Goal: Complete application form

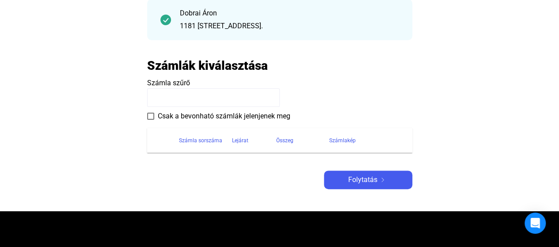
scroll to position [122, 0]
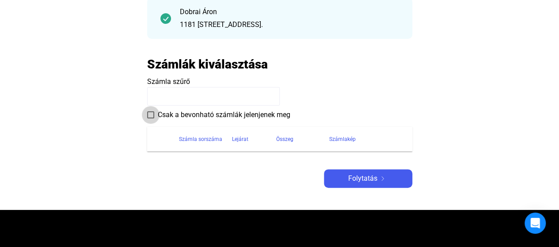
click at [151, 115] on span at bounding box center [150, 114] width 7 height 7
click at [167, 92] on input at bounding box center [213, 96] width 133 height 19
type input "**********"
click at [152, 99] on input "**********" at bounding box center [213, 96] width 133 height 19
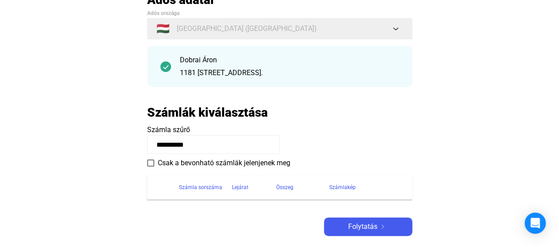
scroll to position [148, 0]
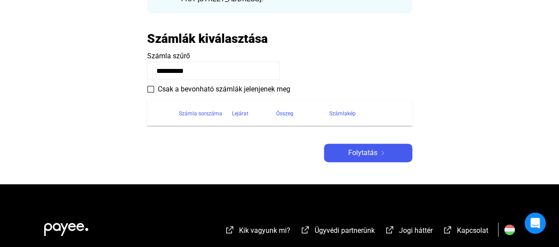
click at [204, 76] on input "**********" at bounding box center [213, 70] width 133 height 19
click at [208, 71] on input "**********" at bounding box center [213, 70] width 133 height 19
click at [140, 81] on main "Automatikusan mentve Adós adatai Adós országa 🇭🇺 [GEOGRAPHIC_DATA] ([GEOGRAPHIC…" at bounding box center [279, 51] width 559 height 266
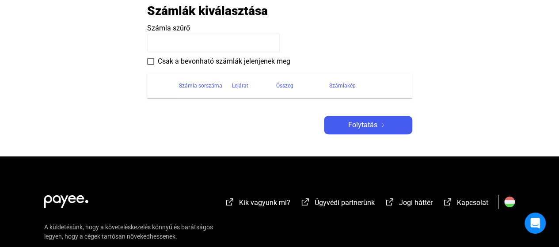
scroll to position [178, 0]
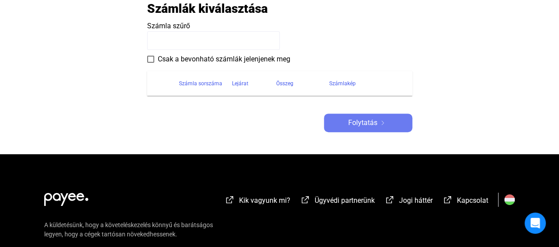
click at [352, 121] on span "Folytatás" at bounding box center [362, 123] width 29 height 11
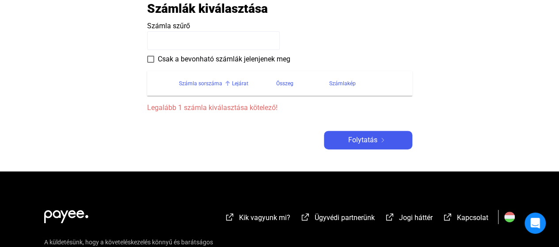
click at [205, 85] on div "Számla sorszáma" at bounding box center [200, 83] width 43 height 11
click at [166, 61] on span "Csak a bevonható számlák jelenjenek meg" at bounding box center [224, 59] width 133 height 11
click at [164, 32] on input at bounding box center [213, 40] width 133 height 19
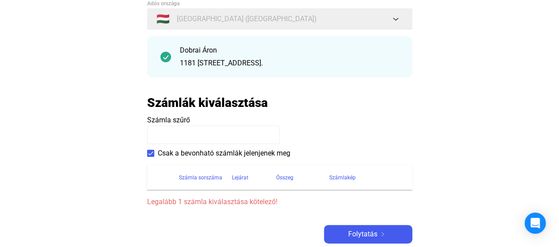
scroll to position [44, 0]
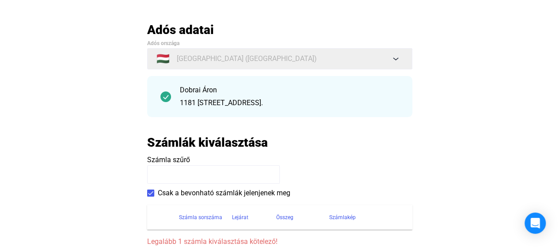
click at [214, 103] on div "1181 [STREET_ADDRESS]." at bounding box center [289, 103] width 219 height 11
click at [183, 178] on input at bounding box center [213, 174] width 133 height 19
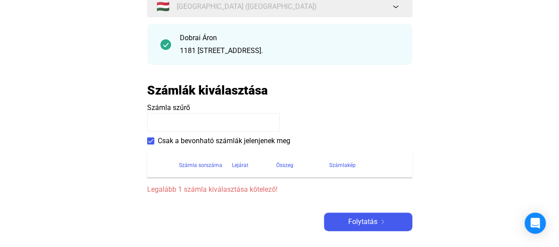
scroll to position [104, 0]
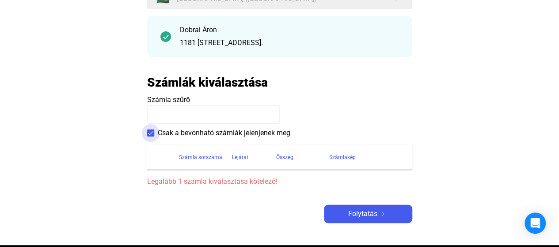
click at [148, 133] on span at bounding box center [150, 132] width 7 height 7
click at [163, 114] on input at bounding box center [213, 114] width 133 height 19
click at [186, 119] on input "**" at bounding box center [213, 114] width 133 height 19
type input "**********"
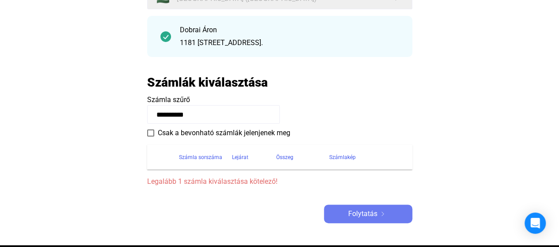
click at [351, 206] on button "Folytatás" at bounding box center [368, 214] width 88 height 19
click at [217, 133] on span "Csak a bevonható számlák jelenjenek meg" at bounding box center [224, 133] width 133 height 11
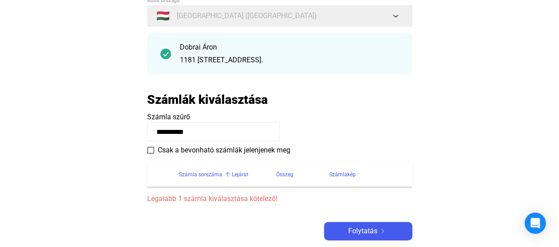
scroll to position [81, 0]
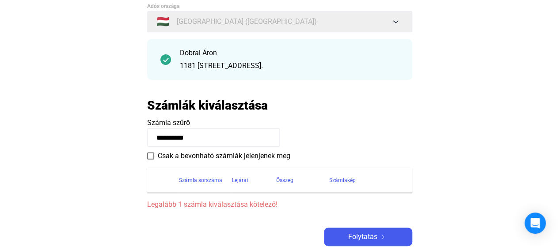
click at [150, 138] on input "**********" at bounding box center [213, 137] width 133 height 19
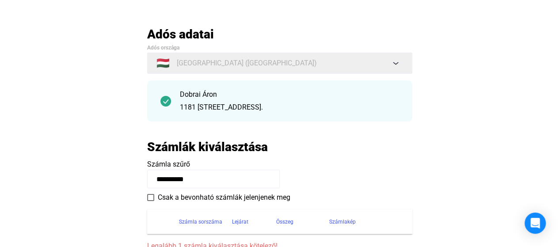
scroll to position [0, 0]
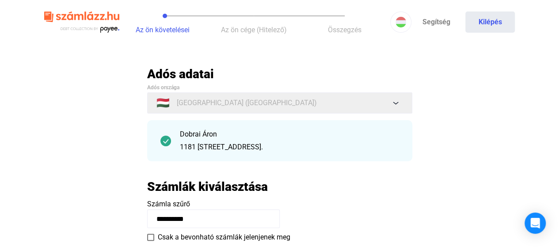
click at [175, 142] on div "Dobrai Áron 1181 [STREET_ADDRESS]." at bounding box center [279, 140] width 265 height 41
click at [164, 140] on img at bounding box center [165, 141] width 11 height 11
click at [169, 142] on img at bounding box center [165, 141] width 11 height 11
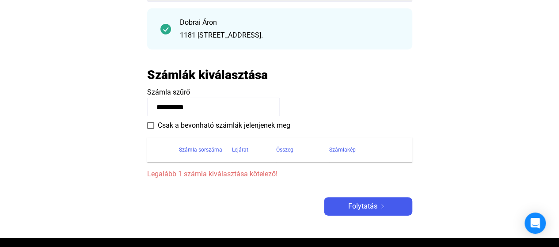
scroll to position [113, 0]
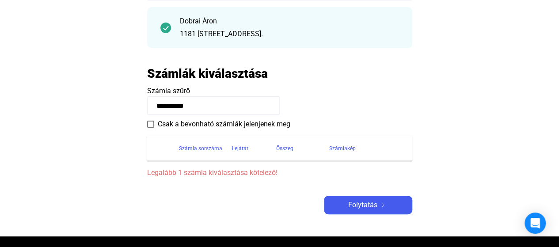
click at [207, 122] on span "Csak a bevonható számlák jelenjenek meg" at bounding box center [224, 124] width 133 height 11
click at [203, 141] on th "Számla sorszáma" at bounding box center [205, 148] width 53 height 25
click at [195, 172] on span "Legalább 1 számla kiválasztása kötelező!" at bounding box center [279, 172] width 265 height 11
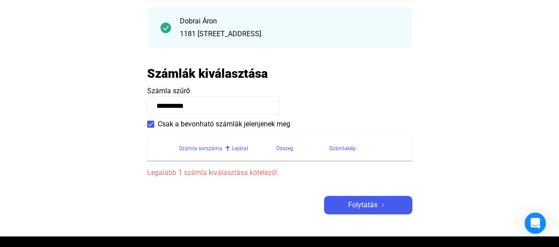
click at [185, 172] on span "Legalább 1 számla kiválasztása kötelező!" at bounding box center [279, 172] width 265 height 11
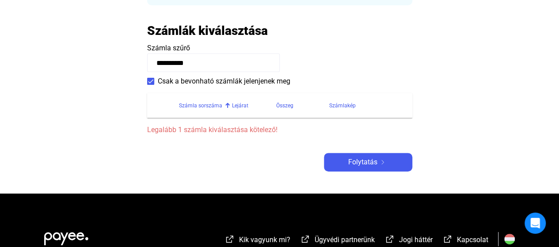
scroll to position [171, 0]
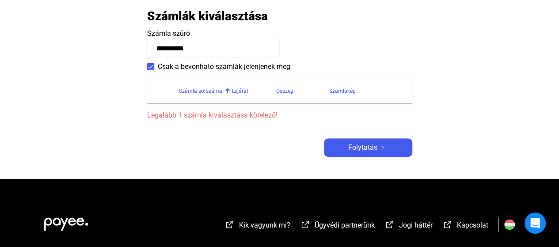
click at [180, 50] on input "**********" at bounding box center [213, 48] width 133 height 19
click at [150, 69] on span at bounding box center [150, 66] width 7 height 7
click at [117, 75] on main "Automatikusan mentve Adós adatai Adós országa 🇭🇺 [GEOGRAPHIC_DATA] ([GEOGRAPHIC…" at bounding box center [279, 37] width 559 height 283
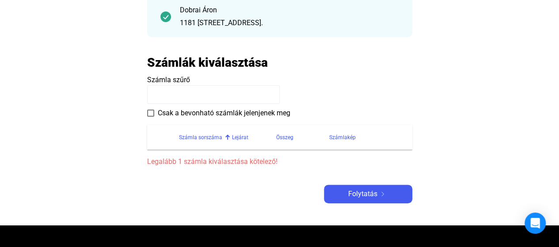
scroll to position [0, 0]
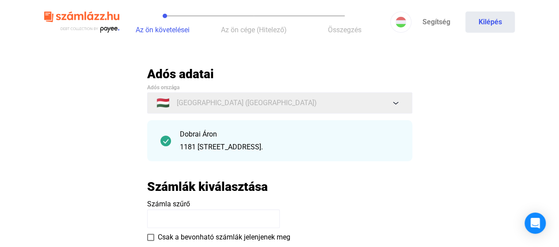
click at [66, 103] on main "Automatikusan mentve Adós adatai Adós országa 🇭🇺 [GEOGRAPHIC_DATA] ([GEOGRAPHIC…" at bounding box center [279, 207] width 559 height 283
